Goal: Register for event/course

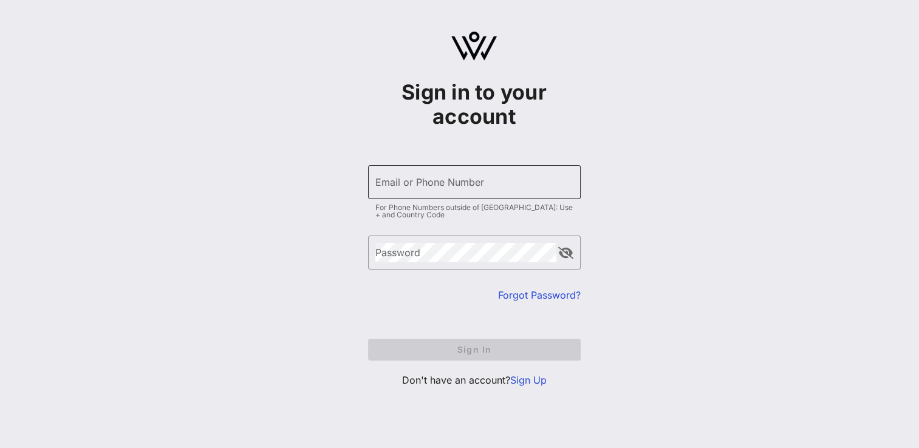
click at [446, 172] on div "Email or Phone Number" at bounding box center [474, 182] width 198 height 34
type input "[PERSON_NAME][EMAIL_ADDRESS][PERSON_NAME][DOMAIN_NAME]"
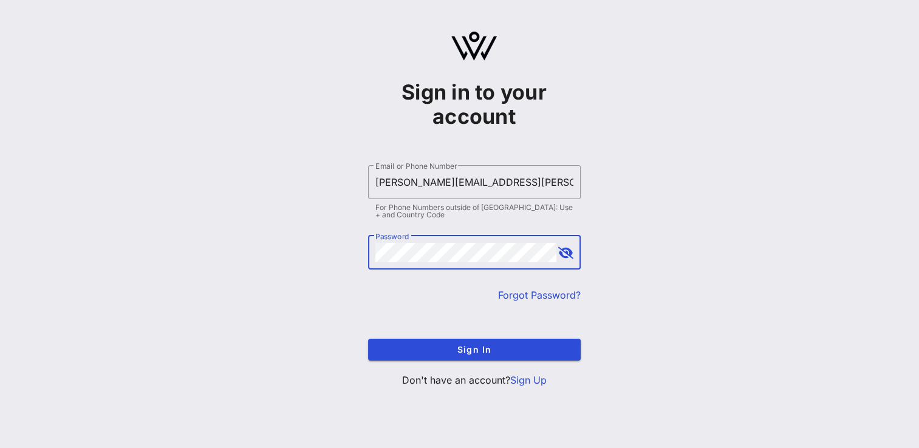
click at [368, 339] on button "Sign In" at bounding box center [474, 350] width 213 height 22
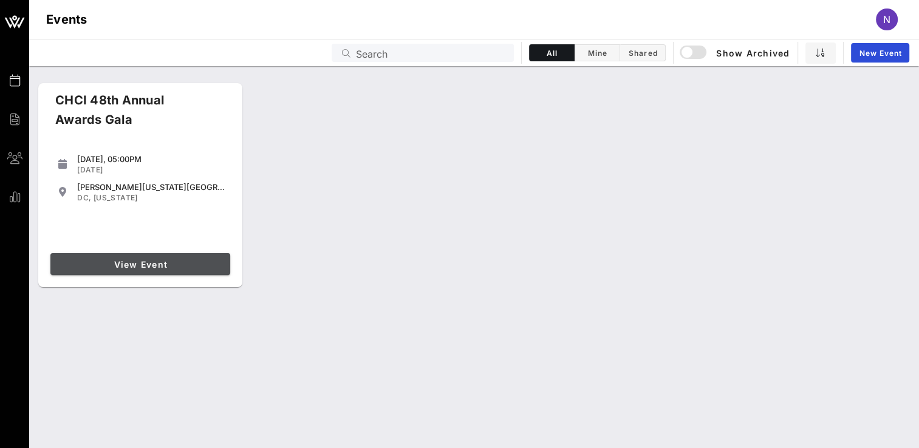
click at [140, 259] on span "View Event" at bounding box center [140, 264] width 170 height 10
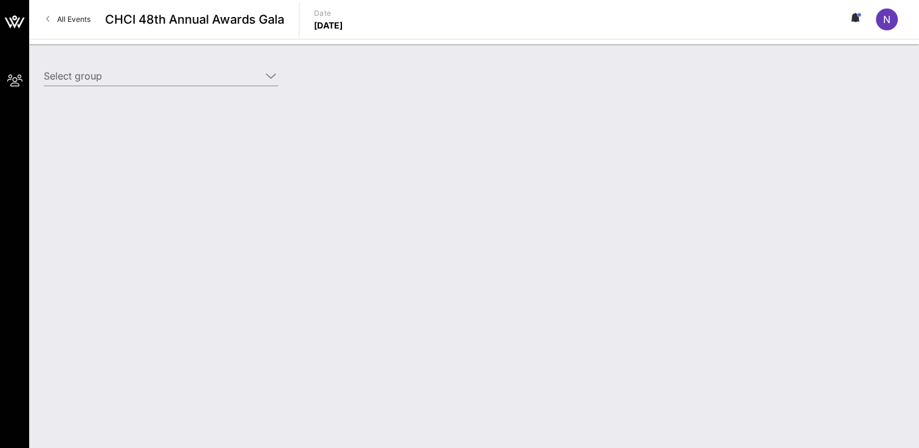
type input "General Motors (General Motors) [[DATE][PERSON_NAME], [PERSON_NAME][EMAIL_ADDRE…"
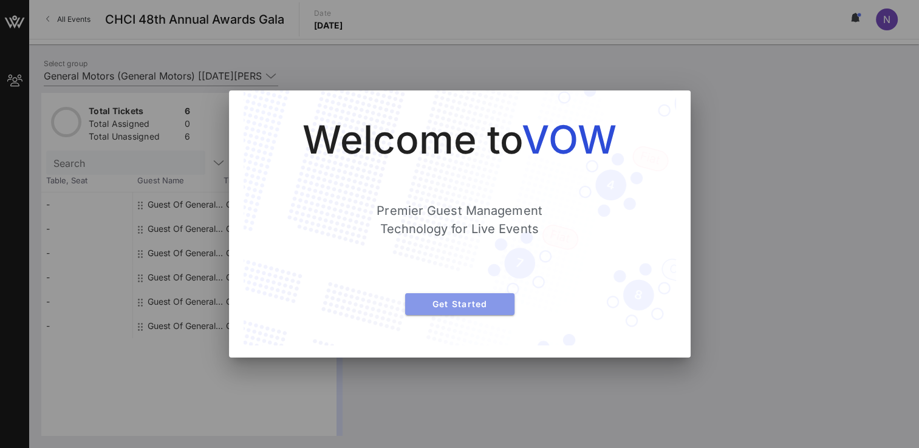
click at [458, 308] on span "Get Started" at bounding box center [460, 304] width 90 height 10
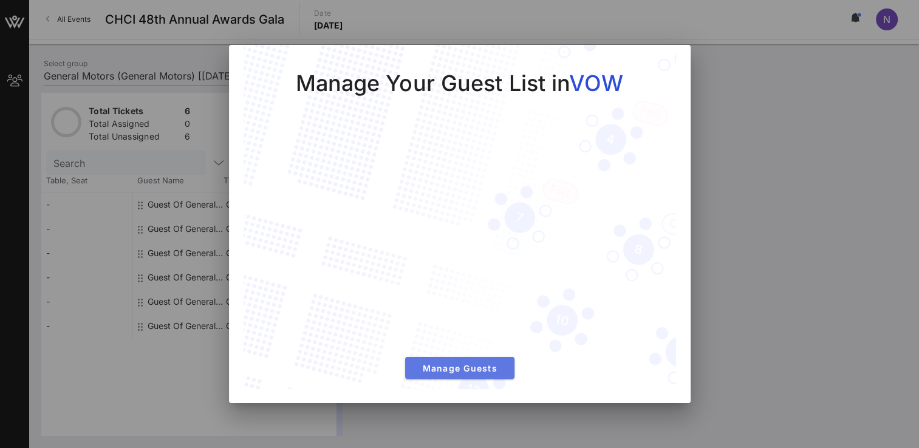
click at [438, 378] on button "Manage Guests" at bounding box center [459, 368] width 109 height 22
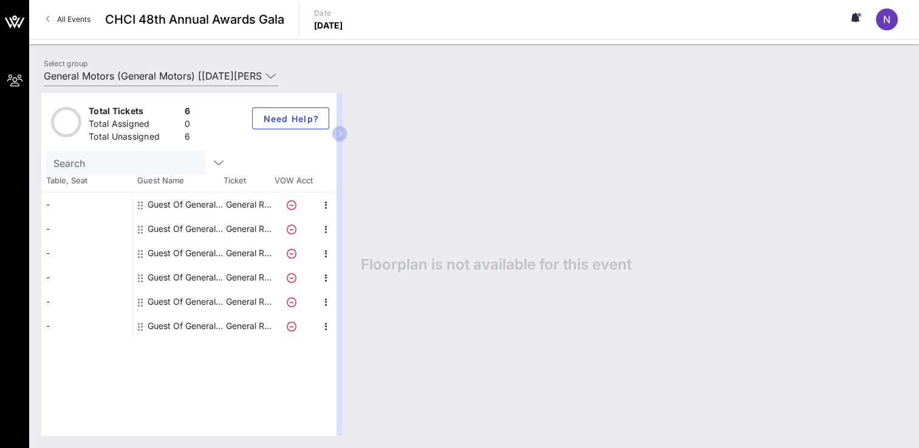
drag, startPoint x: 339, startPoint y: 135, endPoint x: 483, endPoint y: 138, distance: 144.6
click at [483, 138] on div "Total Tickets 6 Total Assigned 0 Total Unassigned 6 Need Help? Search Table, Se…" at bounding box center [473, 264] width 865 height 343
click at [341, 135] on icon "button" at bounding box center [339, 133] width 5 height 7
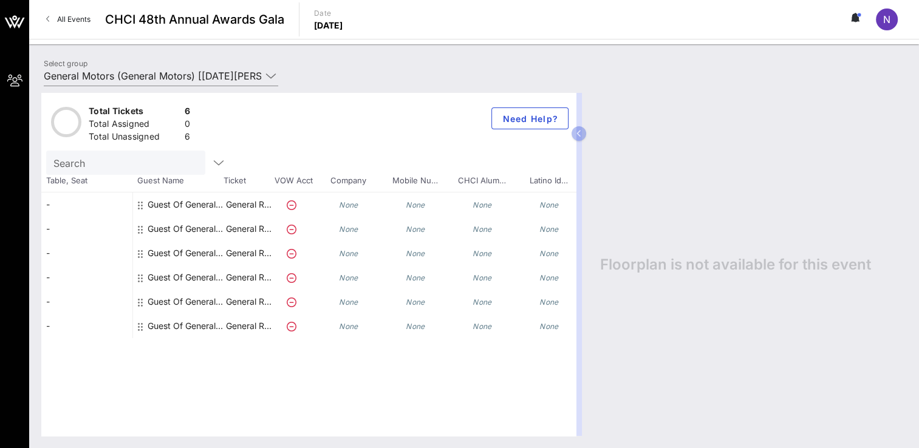
click at [107, 203] on div "-" at bounding box center [86, 205] width 91 height 24
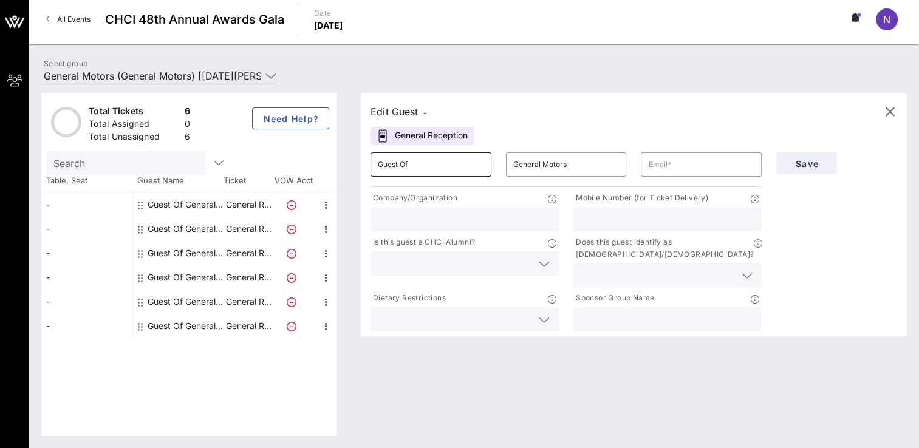
click at [417, 165] on input "Guest Of" at bounding box center [431, 164] width 106 height 19
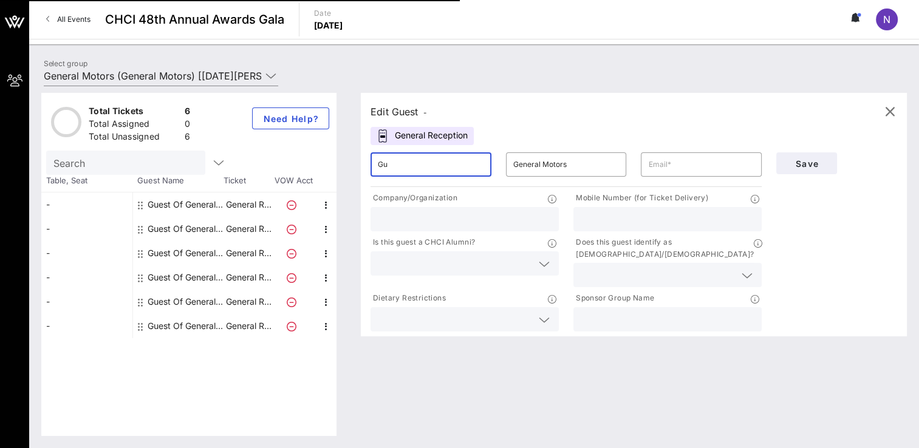
type input "G"
type input "[DATE][PERSON_NAME]"
type input "[PERSON_NAME][EMAIL_ADDRESS][PERSON_NAME][DOMAIN_NAME]"
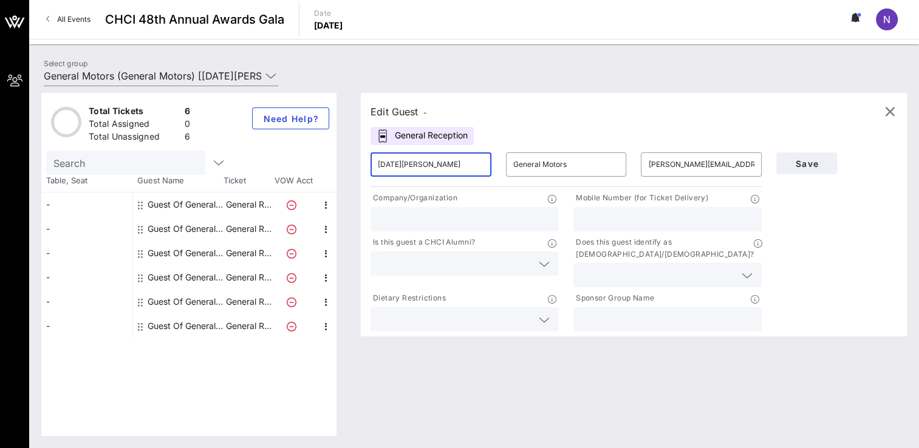
type input "General Motors"
type input "2093384158"
drag, startPoint x: 700, startPoint y: 268, endPoint x: 612, endPoint y: 120, distance: 172.1
click at [612, 120] on div "Edit Guest -" at bounding box center [633, 112] width 526 height 18
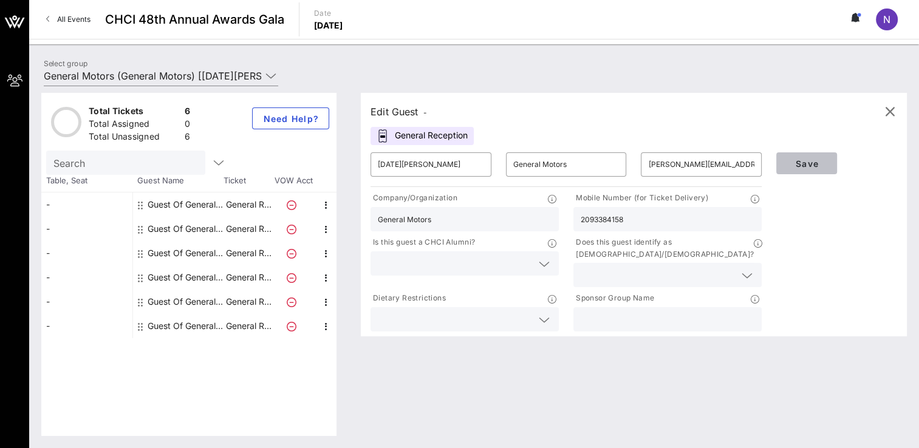
click at [797, 165] on span "Save" at bounding box center [806, 163] width 41 height 10
